Goal: Find contact information: Find contact information

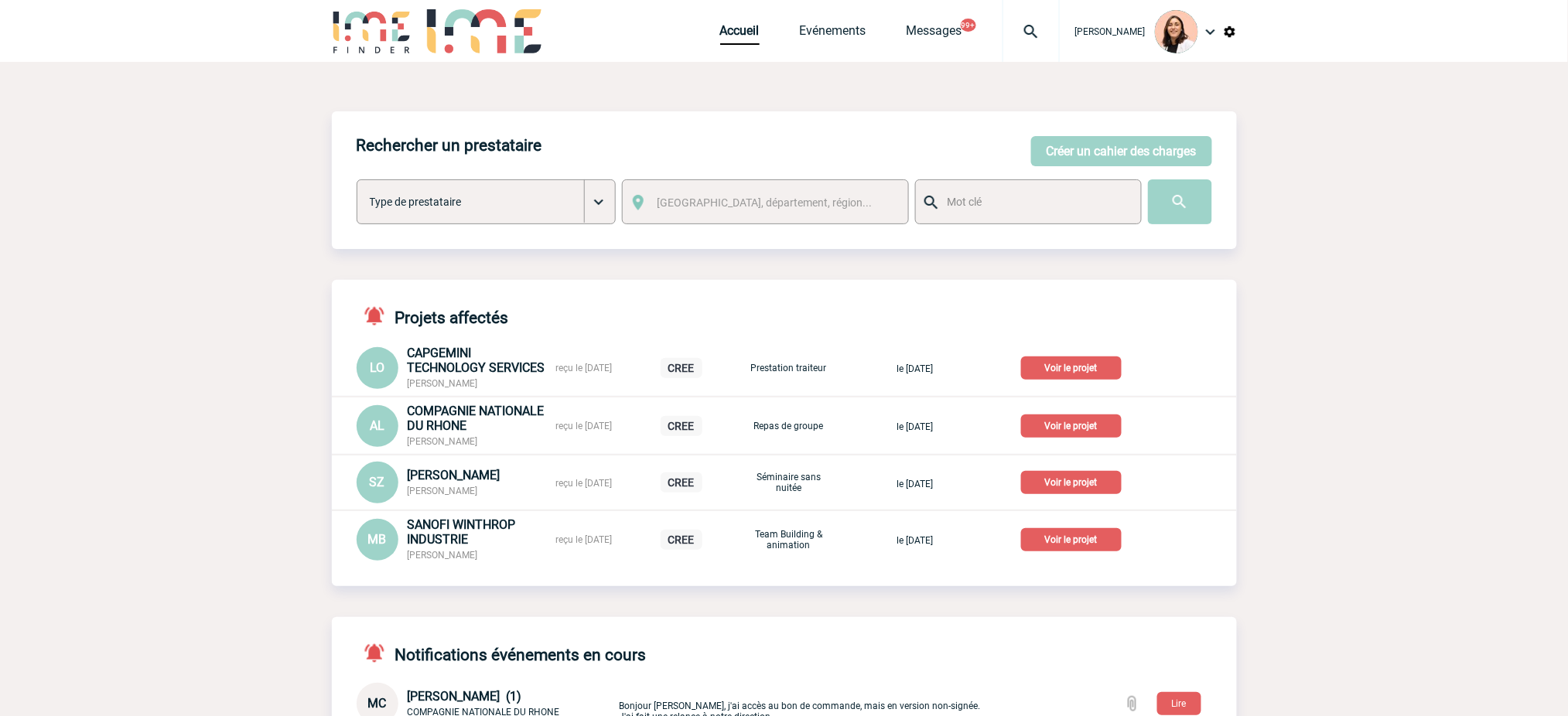
click at [1038, 29] on img at bounding box center [1031, 32] width 56 height 19
click at [993, 112] on input "search" at bounding box center [956, 118] width 212 height 23
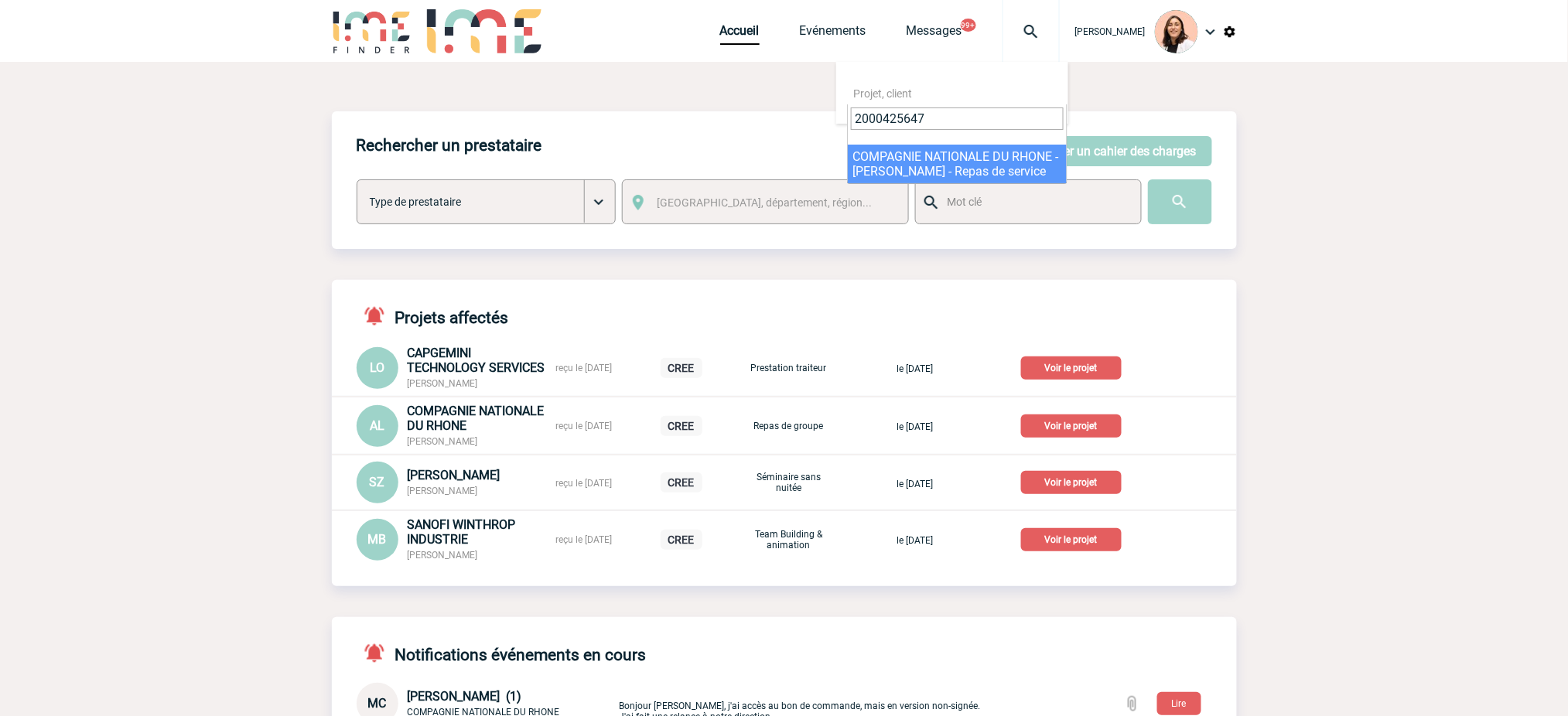
type input "2000425647"
drag, startPoint x: 957, startPoint y: 178, endPoint x: 956, endPoint y: 165, distance: 13.0
select select "25148"
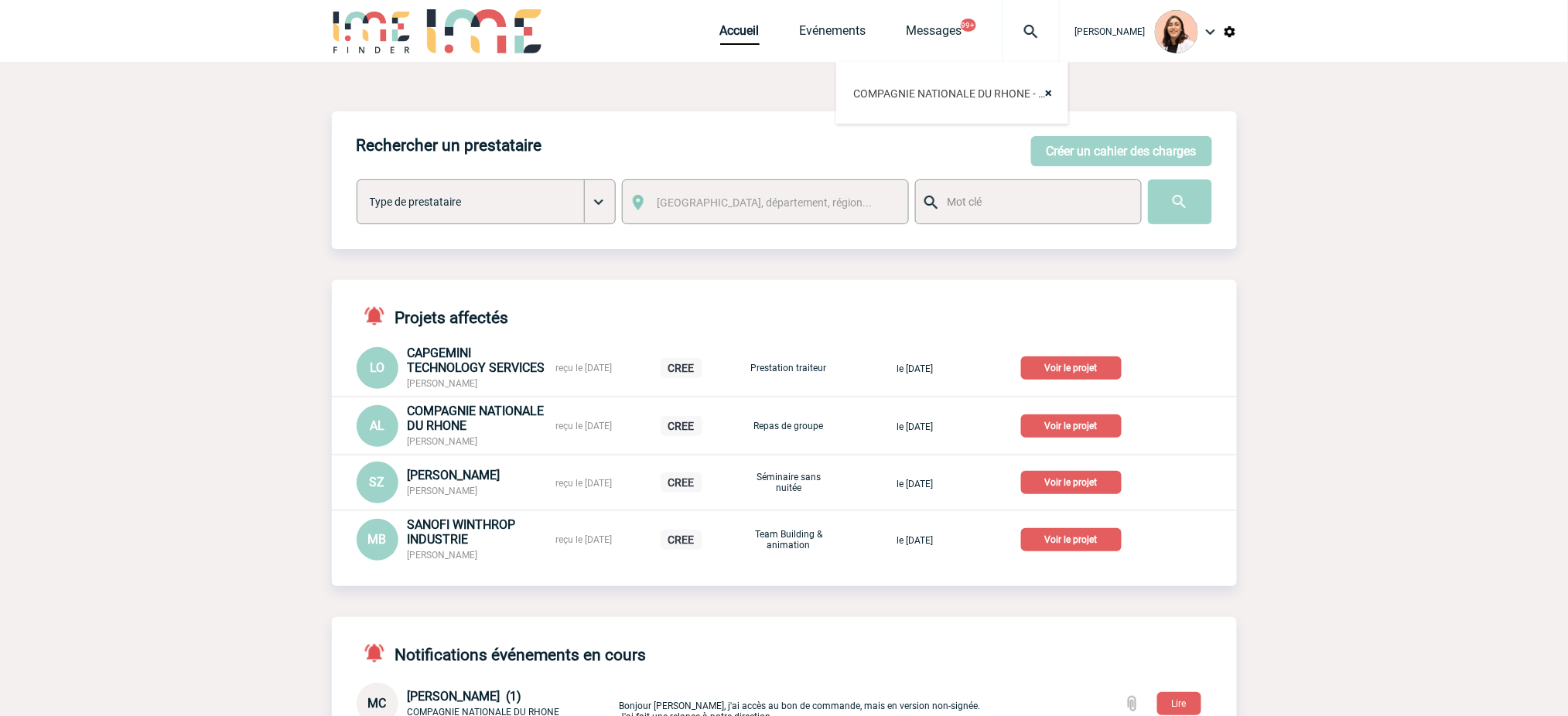
scroll to position [72, 0]
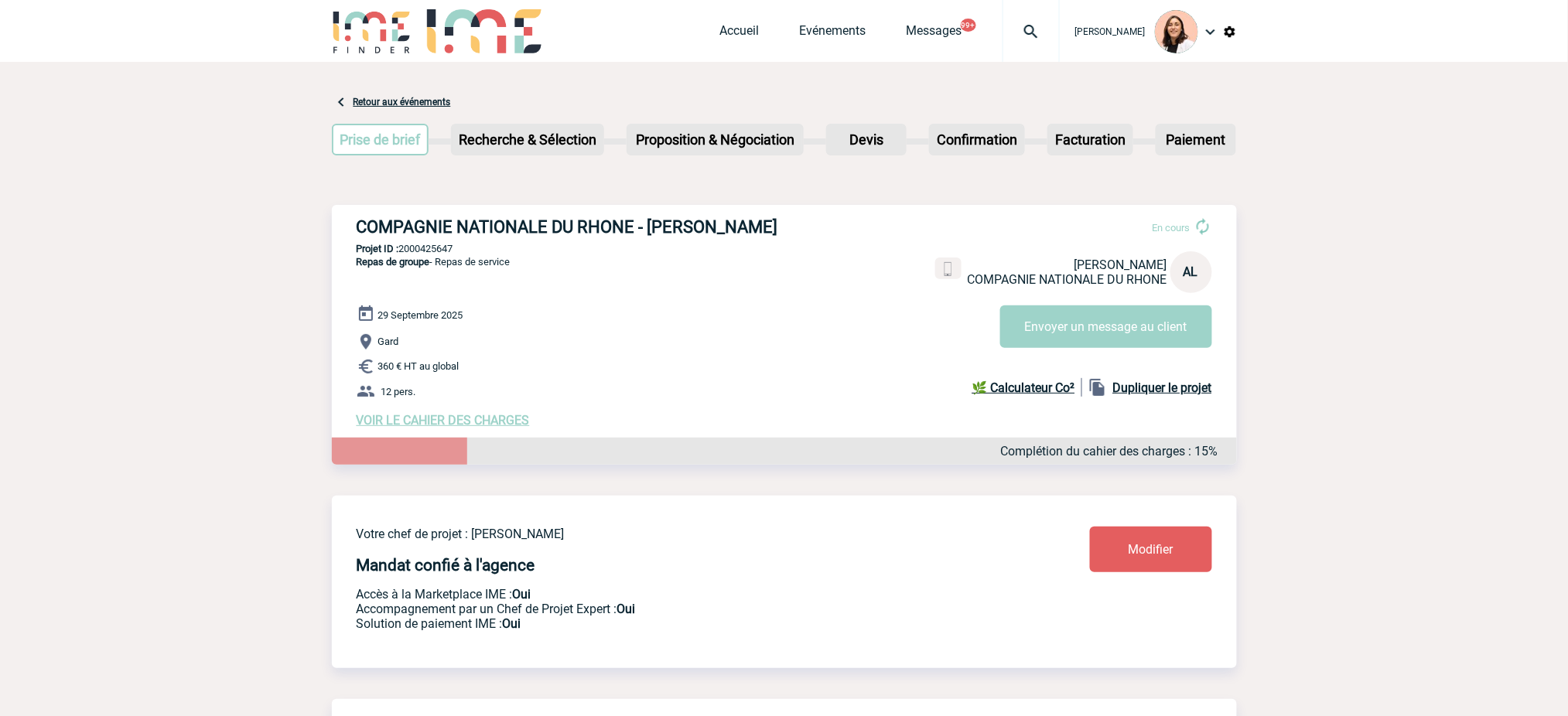
click at [1009, 44] on div at bounding box center [1031, 31] width 58 height 62
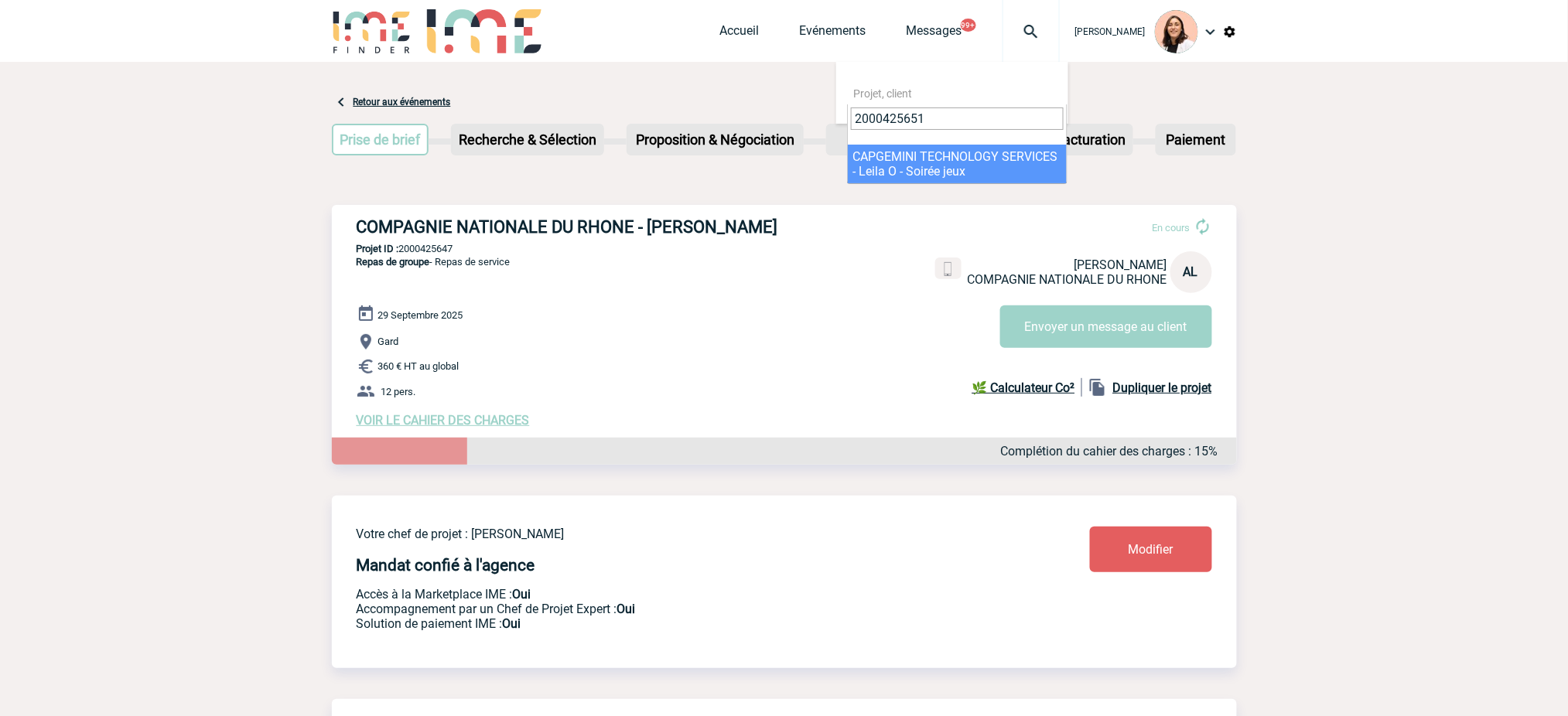
type input "2000425651"
select select "25152"
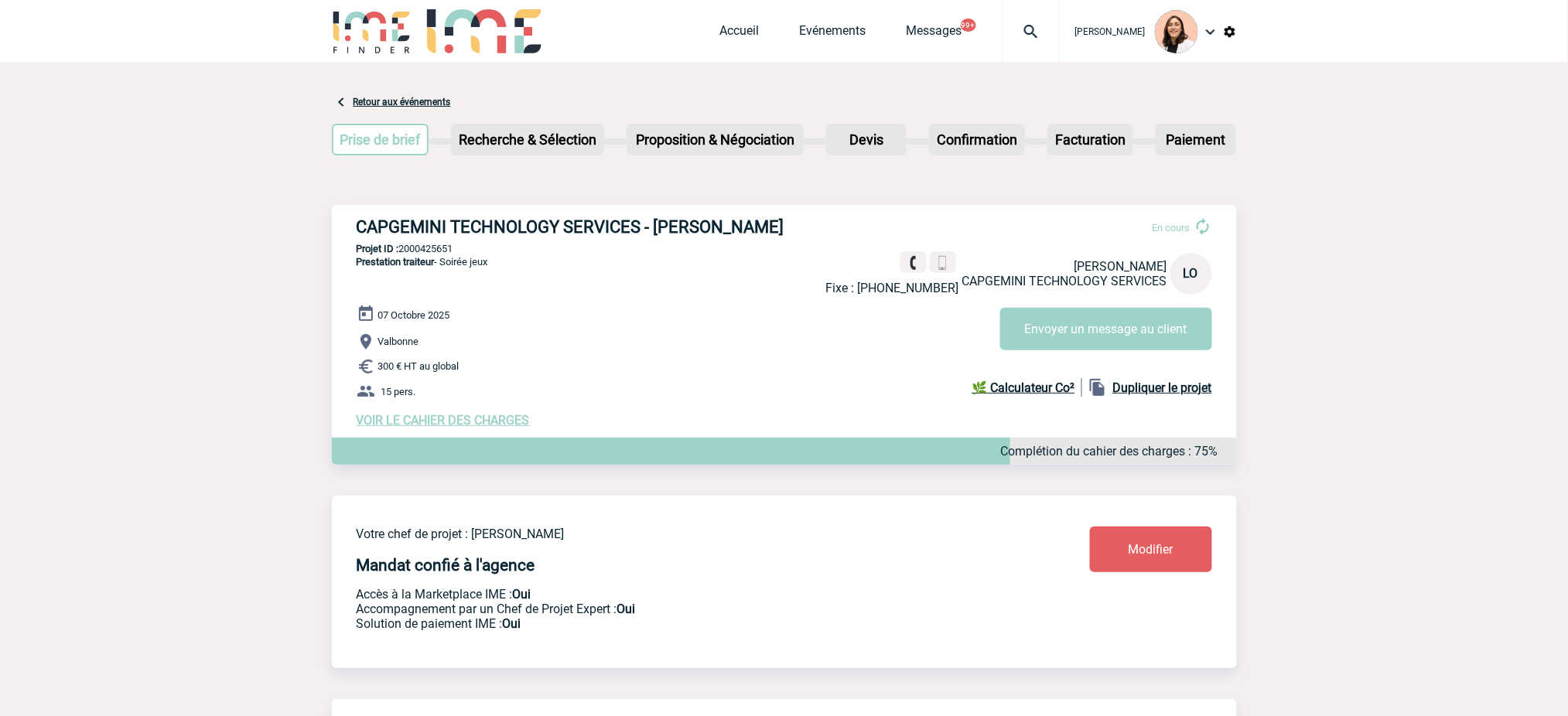
click at [592, 230] on h3 "CAPGEMINI TECHNOLOGY SERVICES - [PERSON_NAME]" at bounding box center [588, 226] width 464 height 19
copy div "CAPGEMINI TECHNOLOGY SERVICES - [PERSON_NAME]"
click at [432, 243] on p "Projet ID : 2000425651" at bounding box center [784, 248] width 905 height 12
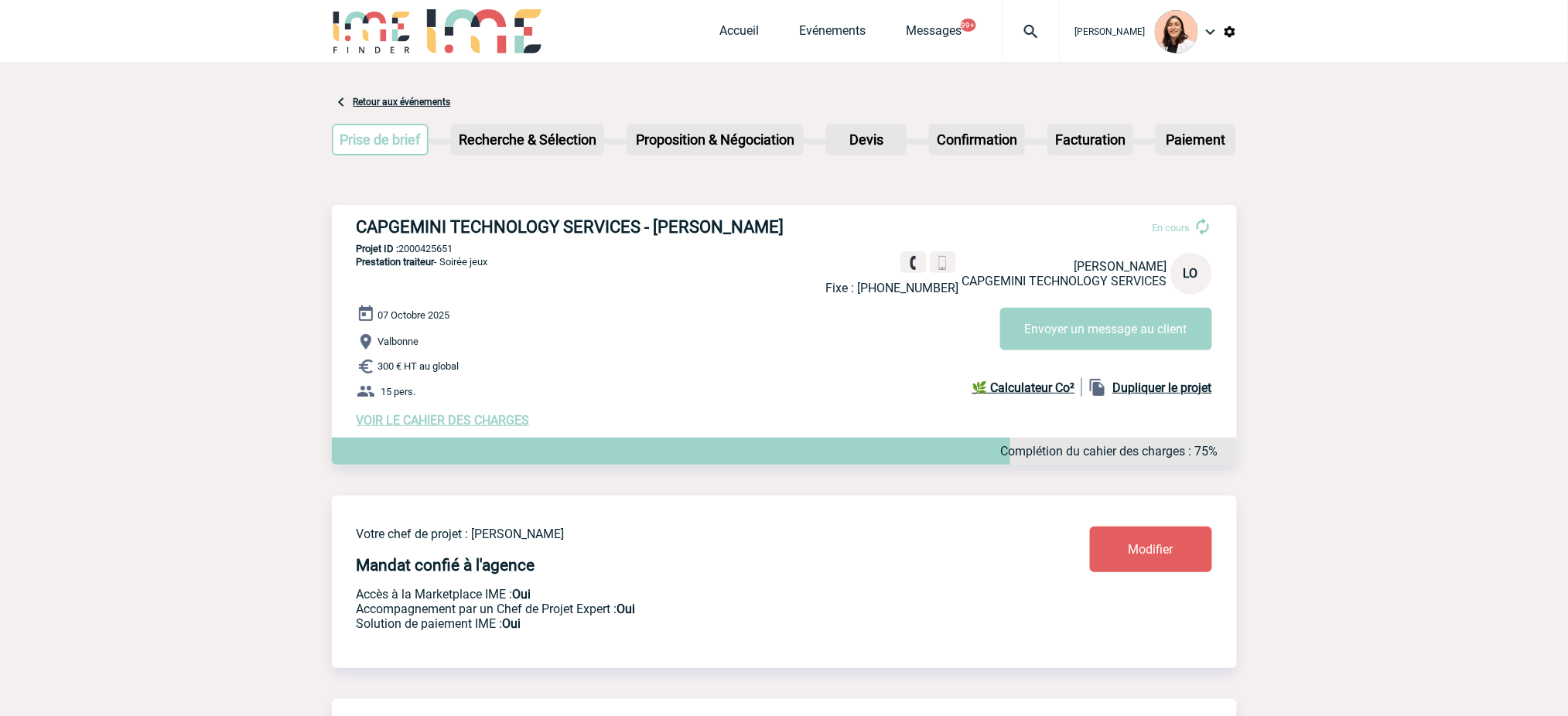
click at [432, 243] on p "Projet ID : 2000425651" at bounding box center [784, 248] width 905 height 12
copy p "2000425651"
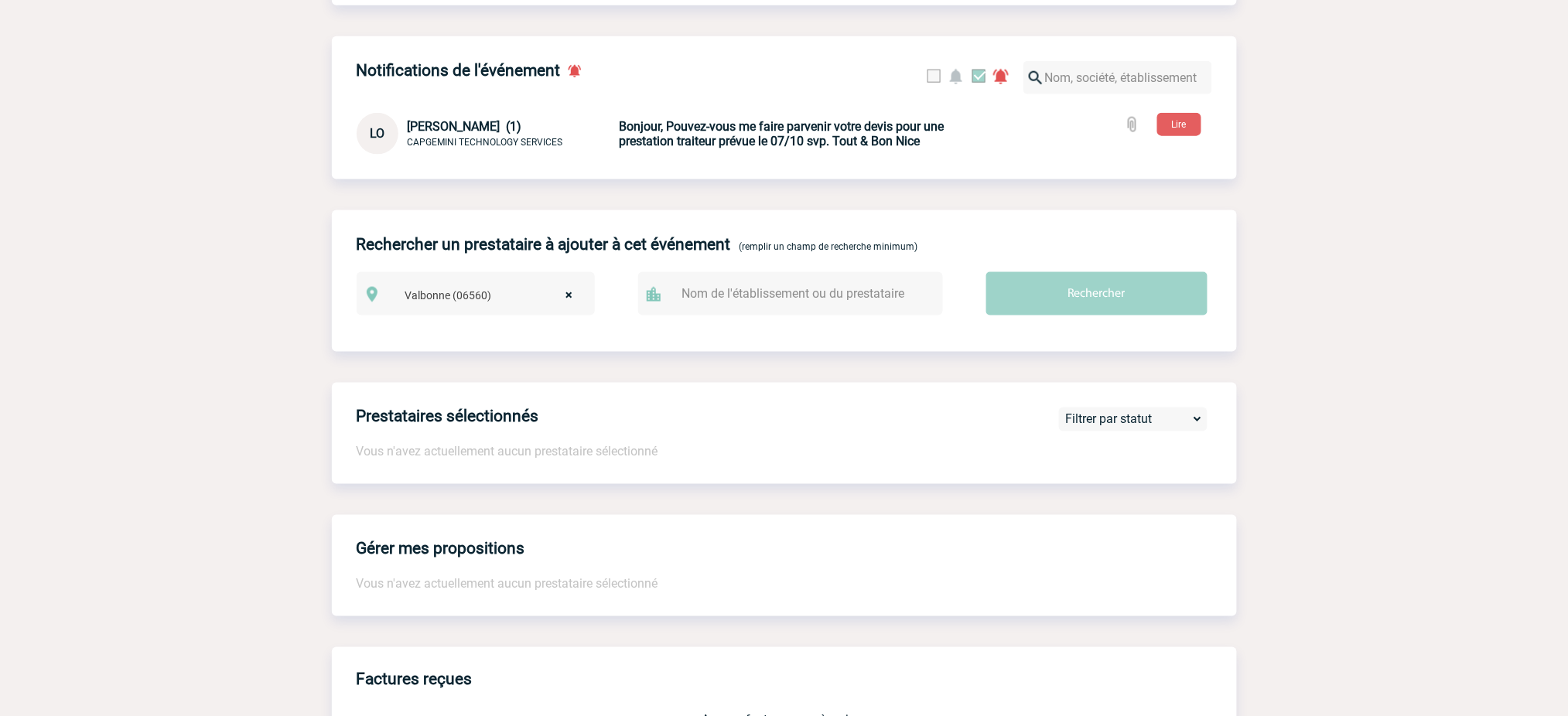
scroll to position [423, 0]
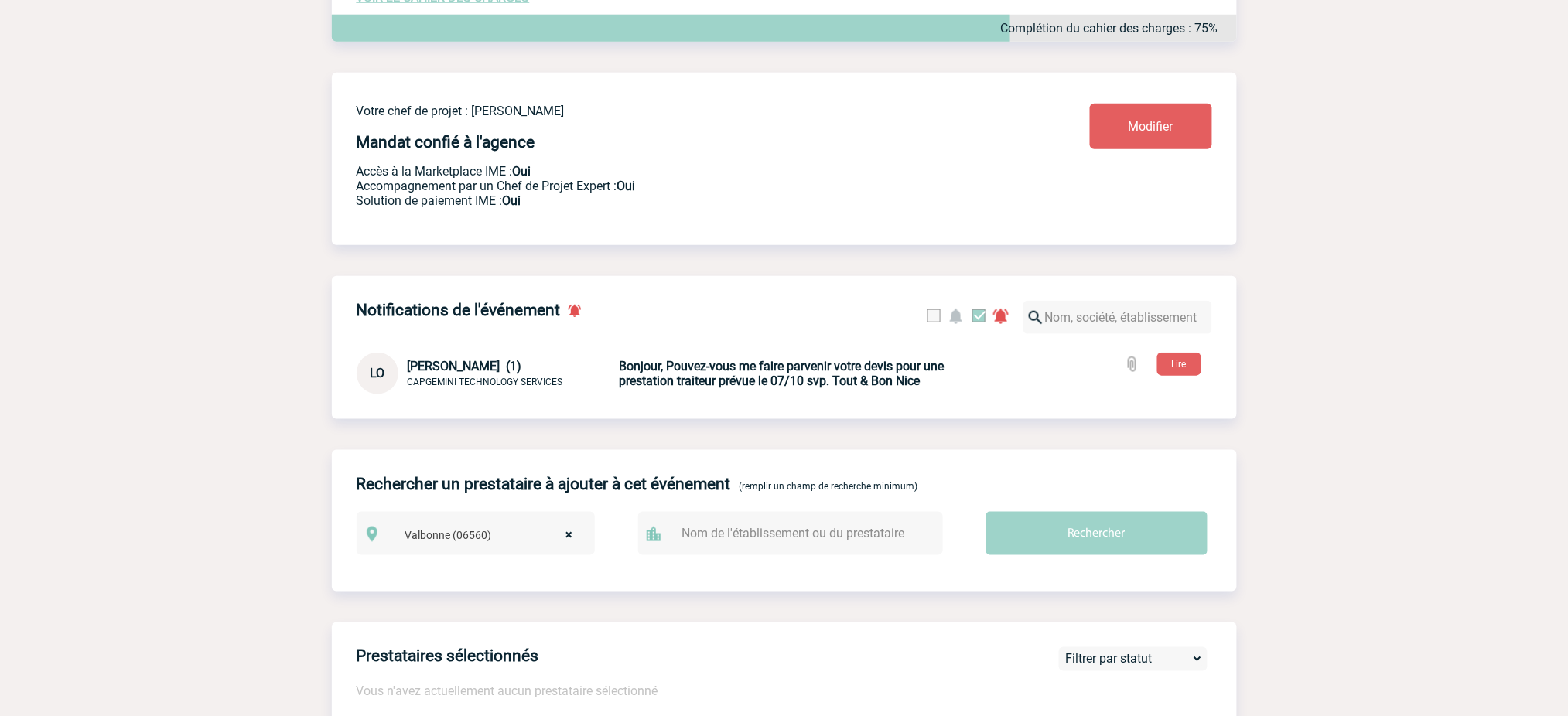
click at [856, 388] on b "Bonjour, Pouvez-vous me faire parvenir votre devis pour une prestation traiteur…" at bounding box center [781, 374] width 324 height 30
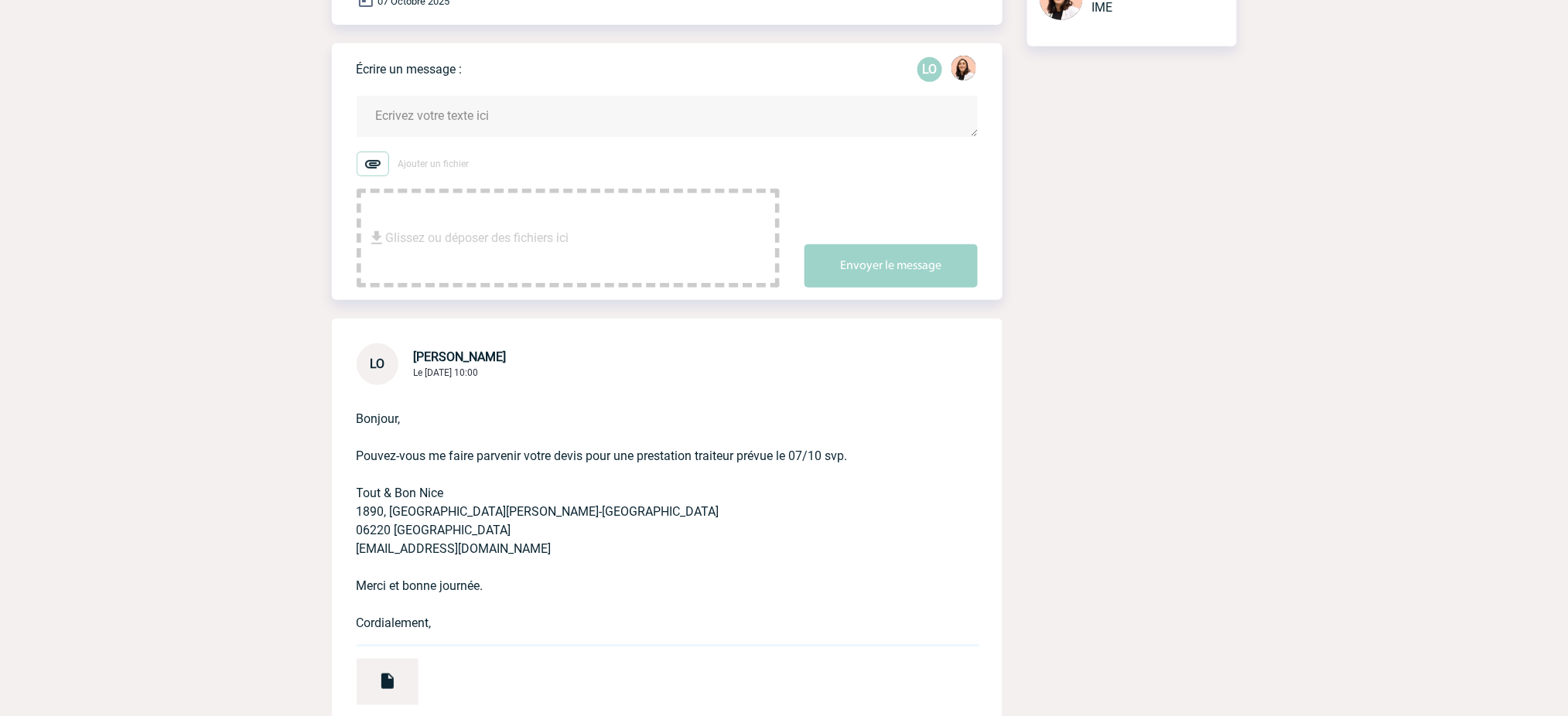
scroll to position [350, 0]
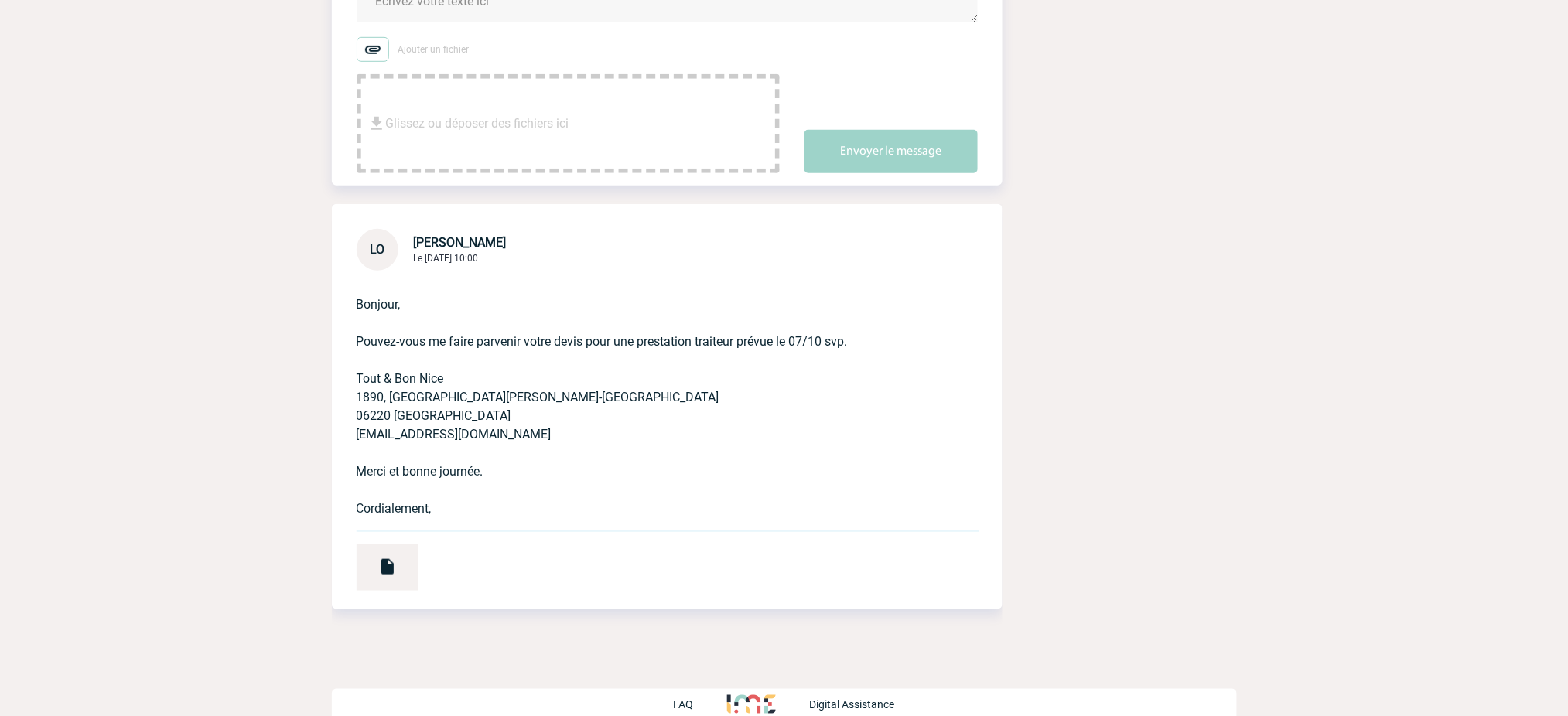
click at [423, 365] on p "Bonjour, Pouvez-vous me faire parvenir votre devis pour une prestation traiteur…" at bounding box center [645, 395] width 578 height 247
copy p "Tout & Bon Nice"
click at [374, 545] on div at bounding box center [388, 568] width 62 height 47
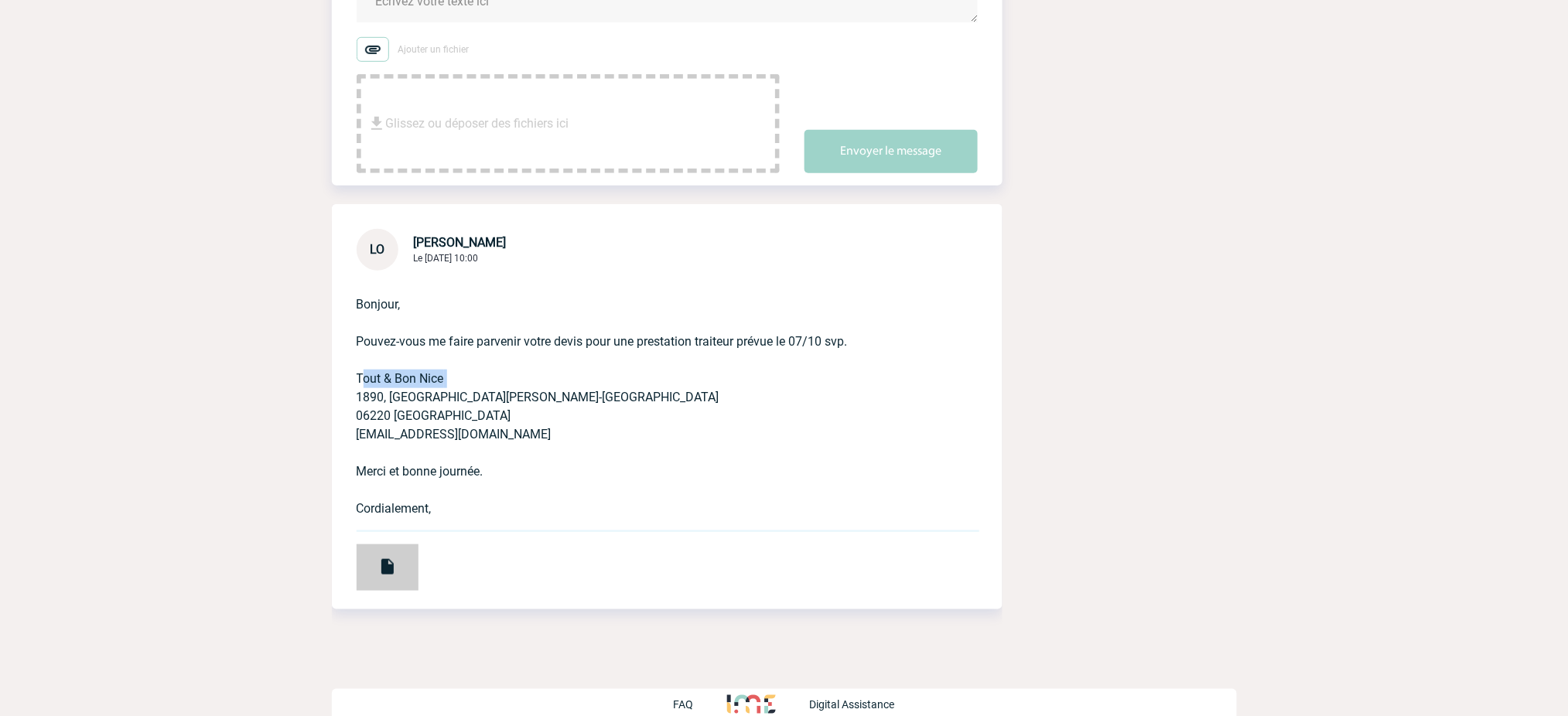
scroll to position [0, 0]
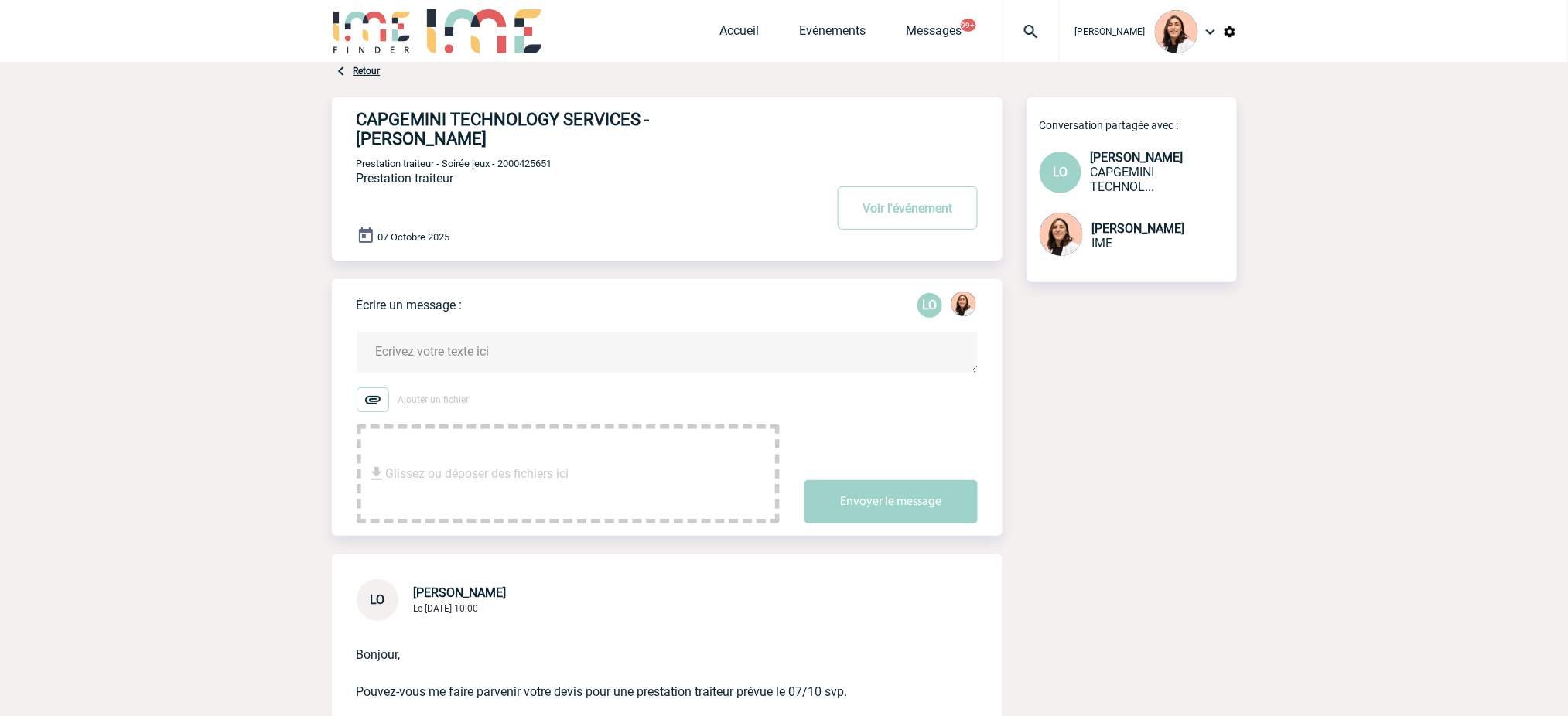
click at [536, 158] on span "Prestation traiteur - Soirée jeux - 2000425651" at bounding box center [454, 163] width 195 height 12
drag, startPoint x: 536, startPoint y: 143, endPoint x: 552, endPoint y: 143, distance: 16.0
click at [552, 158] on span "Prestation traiteur - Soirée jeux - 2000425651" at bounding box center [454, 163] width 195 height 12
copy span "2000425651"
click at [678, 119] on h4 "CAPGEMINI TECHNOLOGY SERVICES - [PERSON_NAME]" at bounding box center [567, 129] width 422 height 39
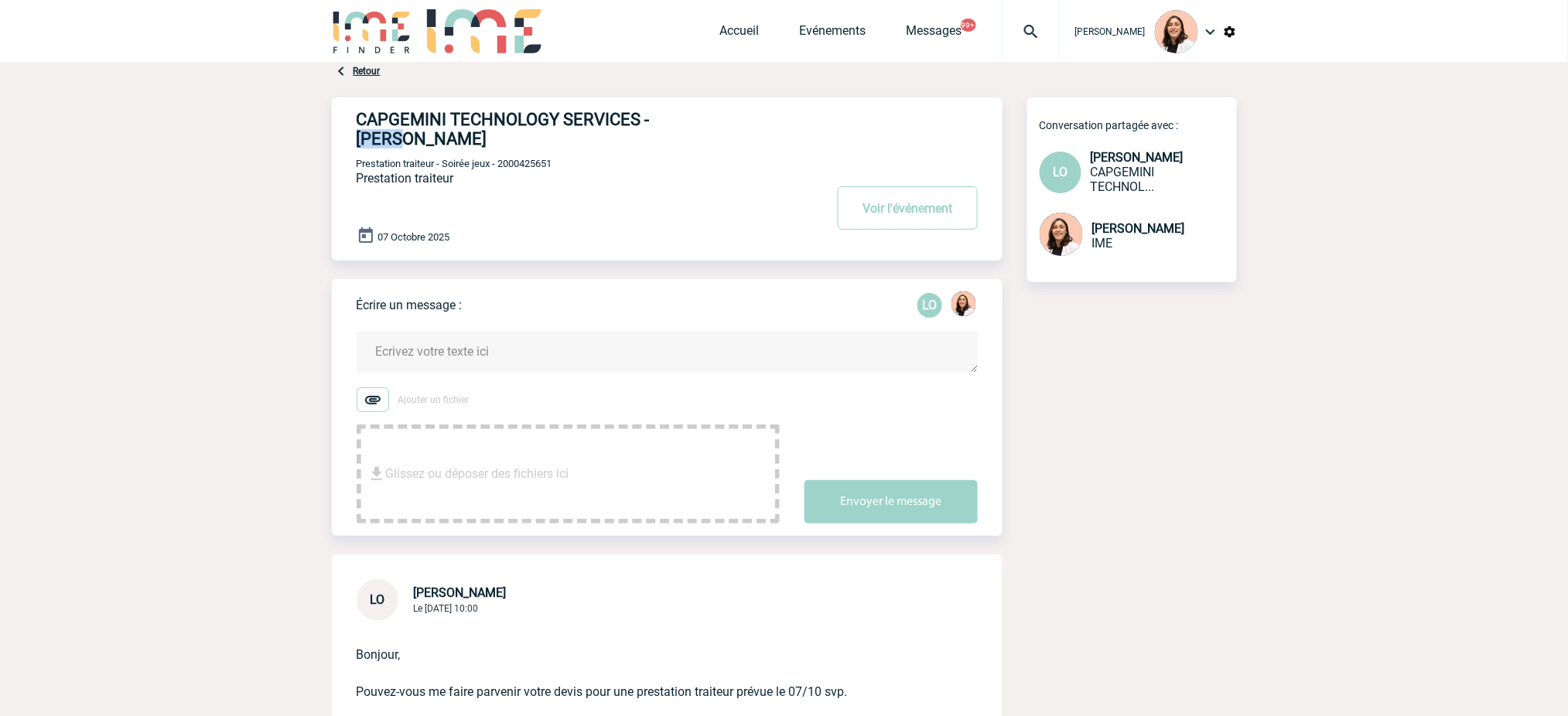
click at [678, 118] on h4 "CAPGEMINI TECHNOLOGY SERVICES - [PERSON_NAME]" at bounding box center [567, 129] width 422 height 39
copy h4 "Leila"
click at [406, 123] on h4 "CAPGEMINI TECHNOLOGY SERVICES - [PERSON_NAME]" at bounding box center [567, 129] width 422 height 39
copy h4 "CAPGEMINI"
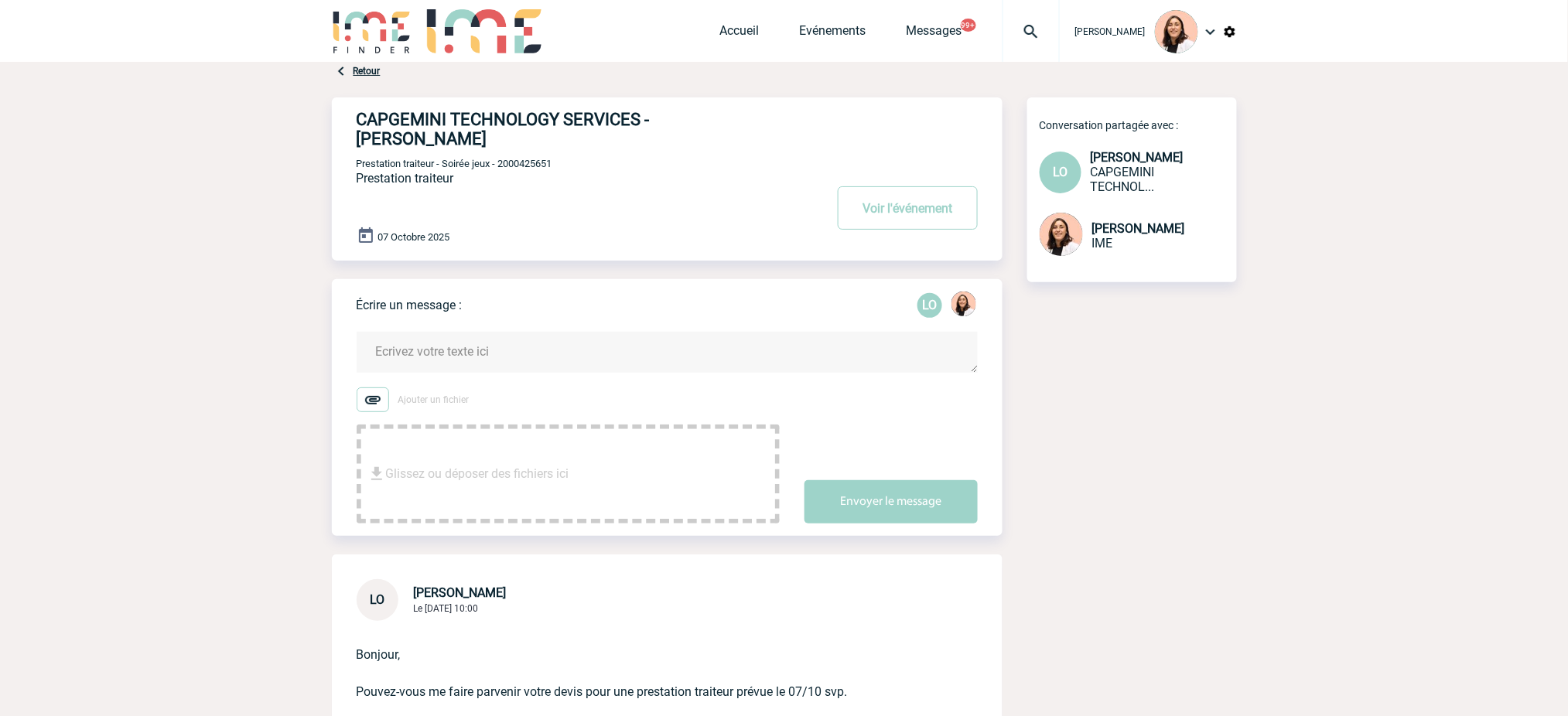
click at [747, 157] on p "Prestation traiteur - Soirée jeux - 2000425651" at bounding box center [588, 163] width 464 height 12
drag, startPoint x: 783, startPoint y: 124, endPoint x: 651, endPoint y: 125, distance: 132.0
click at [651, 125] on div "CAPGEMINI TECHNOLOGY SERVICES - Leila OBREMSKI Voir l'événement Prestation trai…" at bounding box center [679, 173] width 646 height 151
copy h4 "[PERSON_NAME]"
